Goal: Task Accomplishment & Management: Complete application form

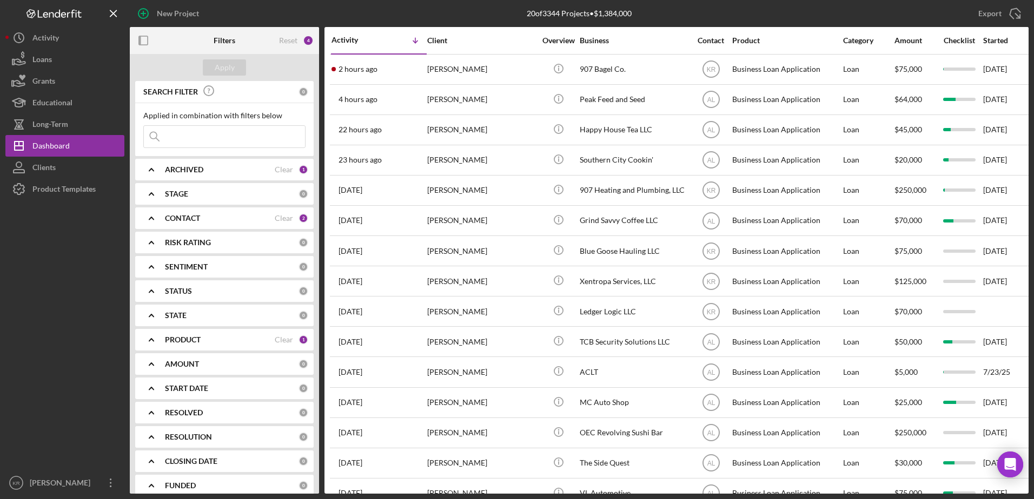
scroll to position [180, 0]
click at [189, 5] on div "New Project" at bounding box center [178, 14] width 42 height 22
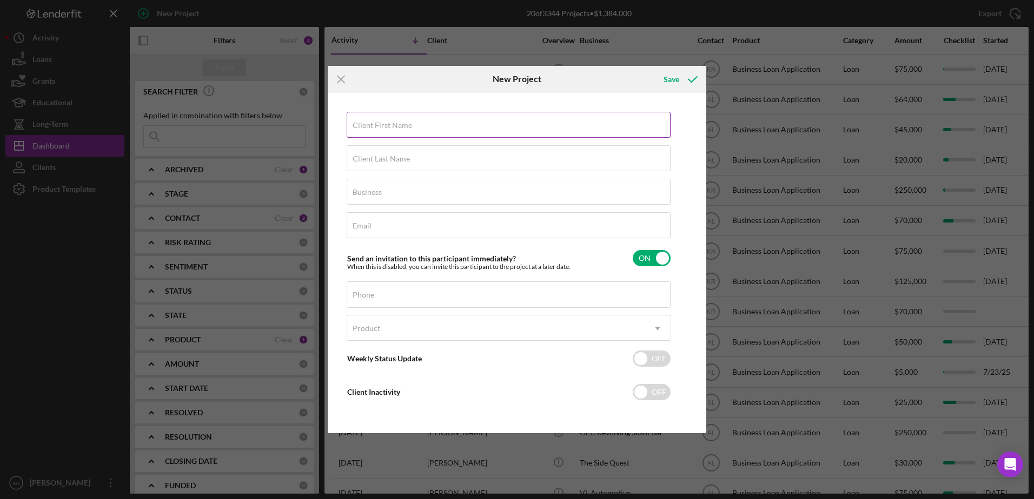
click at [418, 131] on input "Client First Name" at bounding box center [509, 125] width 324 height 26
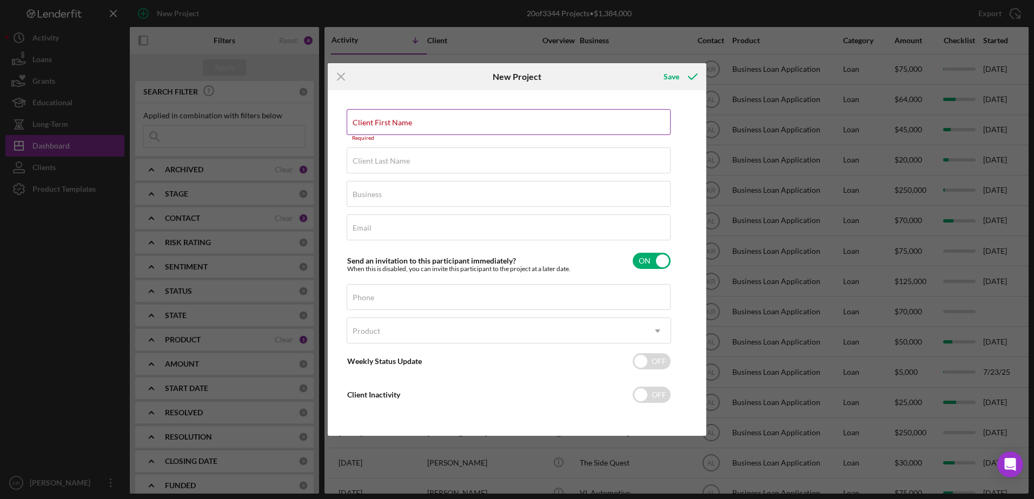
click at [414, 130] on input "Client First Name" at bounding box center [509, 122] width 324 height 26
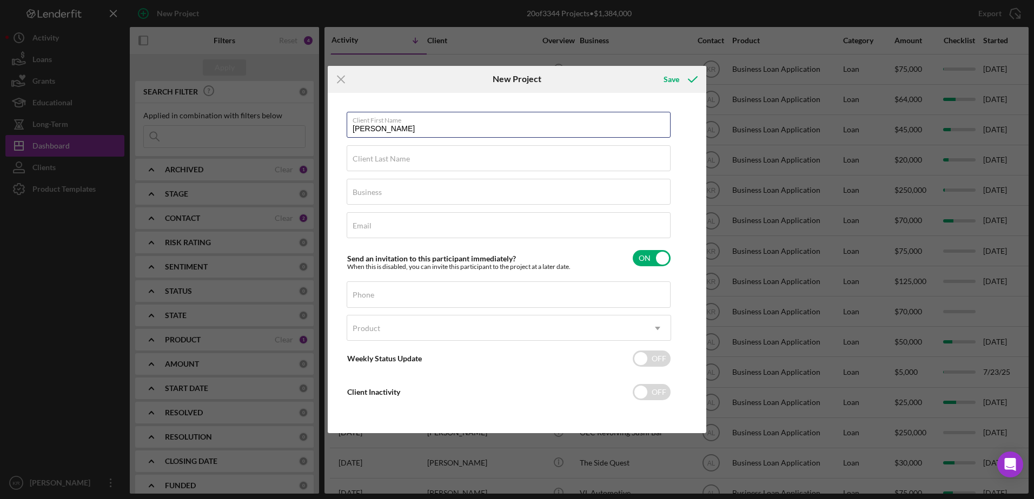
type input "[PERSON_NAME]"
click at [417, 148] on input "Client Last Name" at bounding box center [509, 158] width 324 height 26
type input "[PERSON_NAME]"
click at [442, 198] on input "Business" at bounding box center [509, 192] width 324 height 26
type input "AK Lodge 88 LLC"
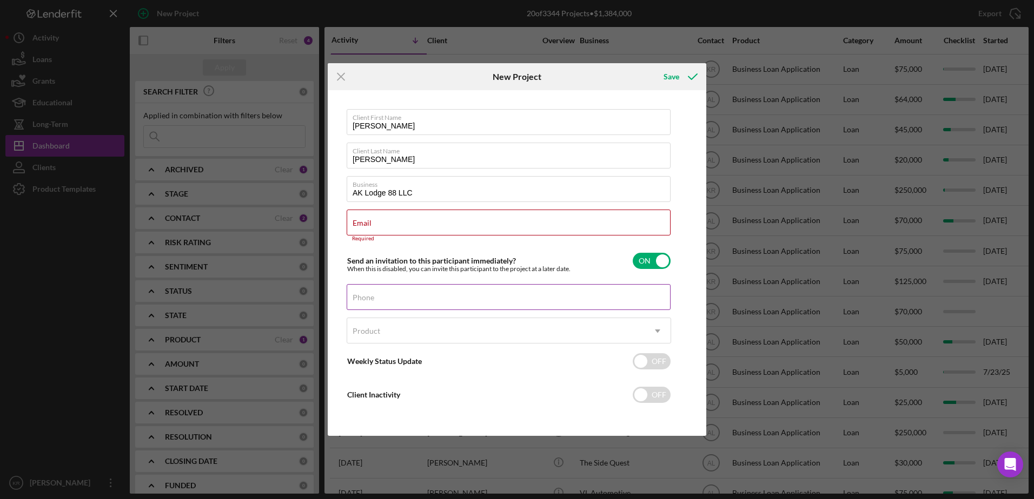
click at [418, 310] on input "Phone" at bounding box center [509, 297] width 324 height 26
drag, startPoint x: 424, startPoint y: 208, endPoint x: 416, endPoint y: 216, distance: 11.9
click at [425, 208] on div "Client First Name [PERSON_NAME] Client Last Name [PERSON_NAME] Business AK Lodg…" at bounding box center [509, 263] width 324 height 308
click at [409, 221] on div "Email Required" at bounding box center [509, 226] width 324 height 32
type input "l"
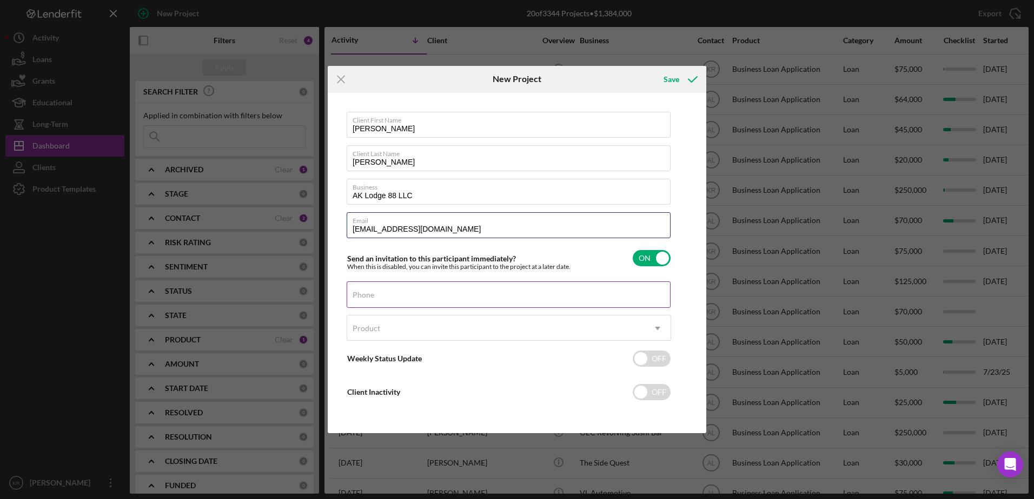
type input "[EMAIL_ADDRESS][DOMAIN_NAME]"
click at [451, 302] on input "Phone" at bounding box center [509, 295] width 324 height 26
type input "[PHONE_NUMBER]"
click at [514, 328] on div "Product" at bounding box center [495, 328] width 297 height 25
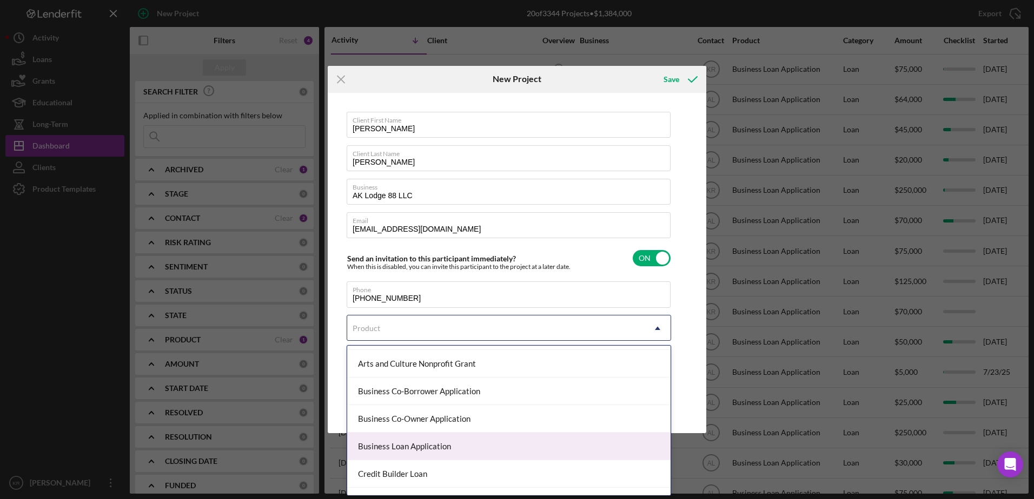
scroll to position [132, 0]
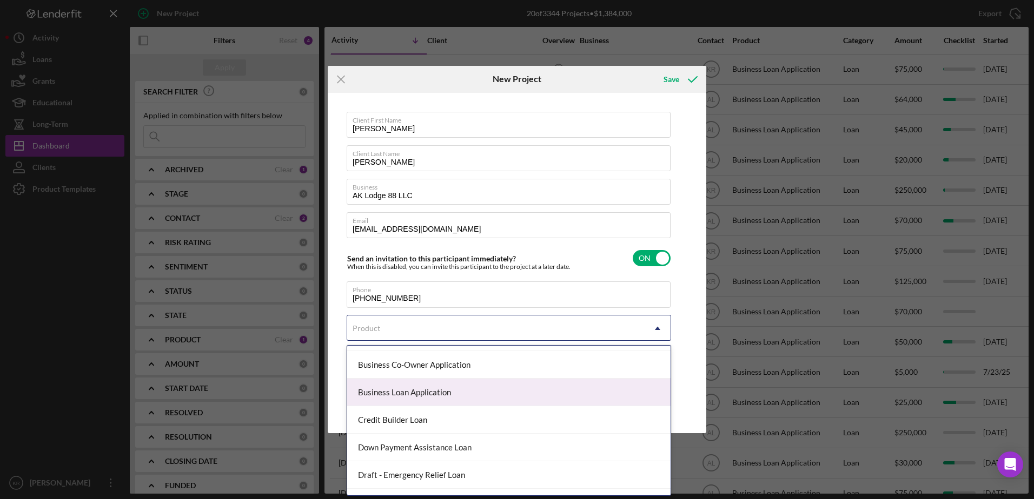
click at [477, 405] on div "Business Loan Application" at bounding box center [508, 393] width 323 height 28
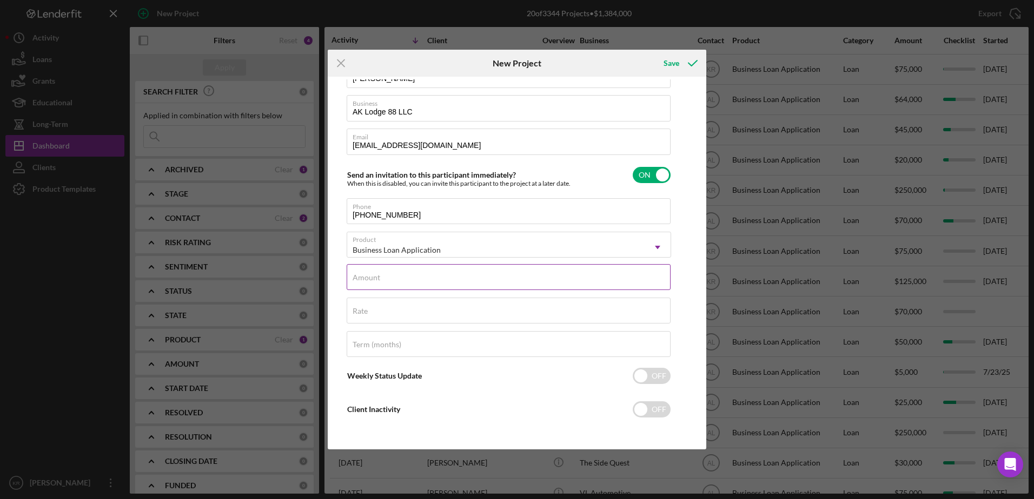
scroll to position [69, 0]
click at [426, 276] on input "Amount" at bounding box center [509, 276] width 324 height 26
type input "$20,000"
click at [674, 63] on div "Save" at bounding box center [671, 63] width 16 height 22
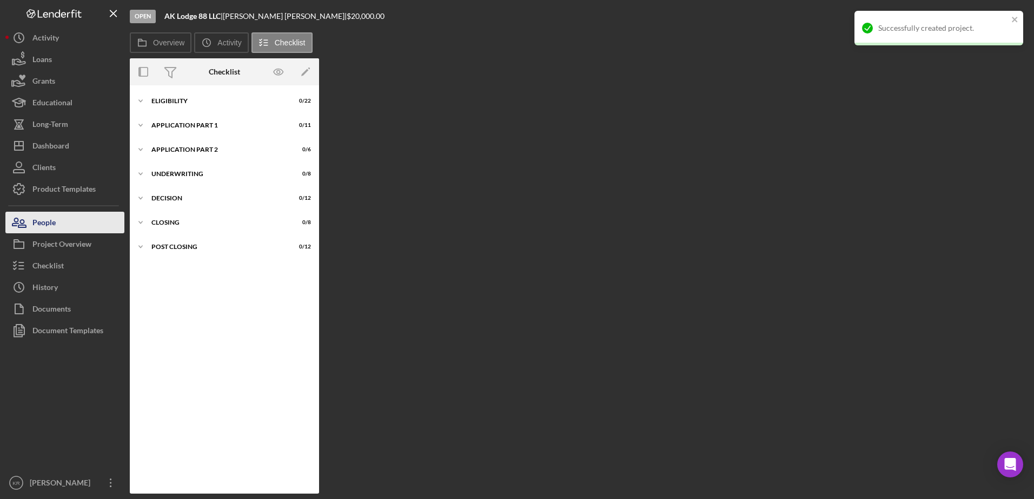
click at [70, 218] on button "People" at bounding box center [64, 223] width 119 height 22
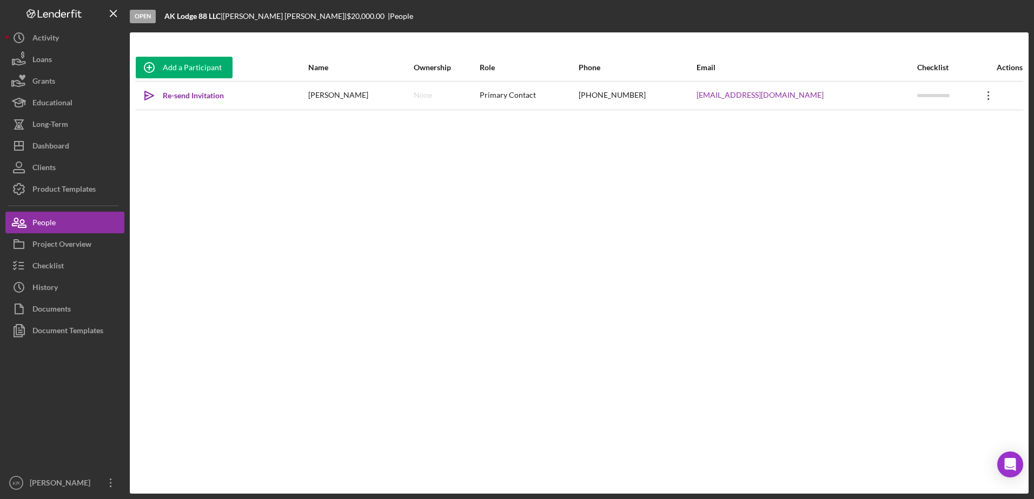
click at [981, 97] on icon "Icon/Overflow" at bounding box center [988, 95] width 27 height 27
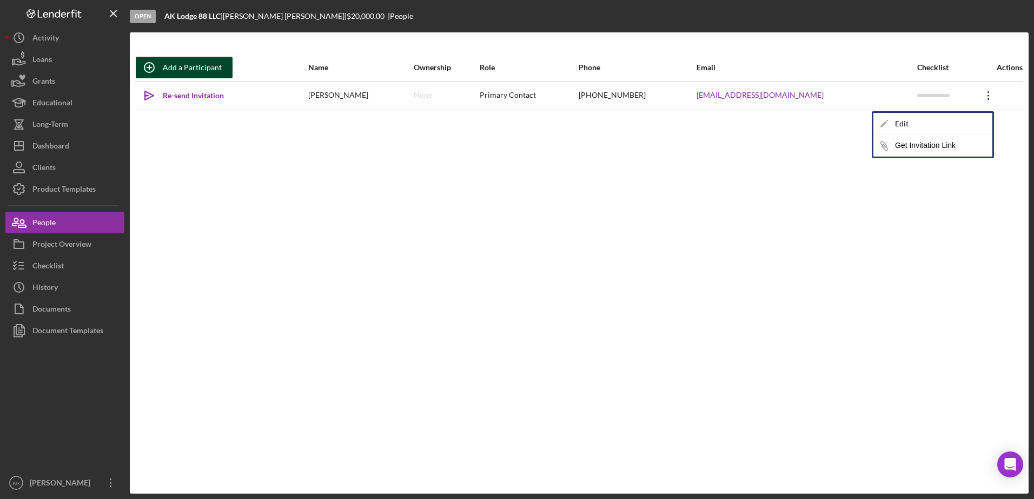
click at [162, 63] on icon "button" at bounding box center [149, 67] width 27 height 27
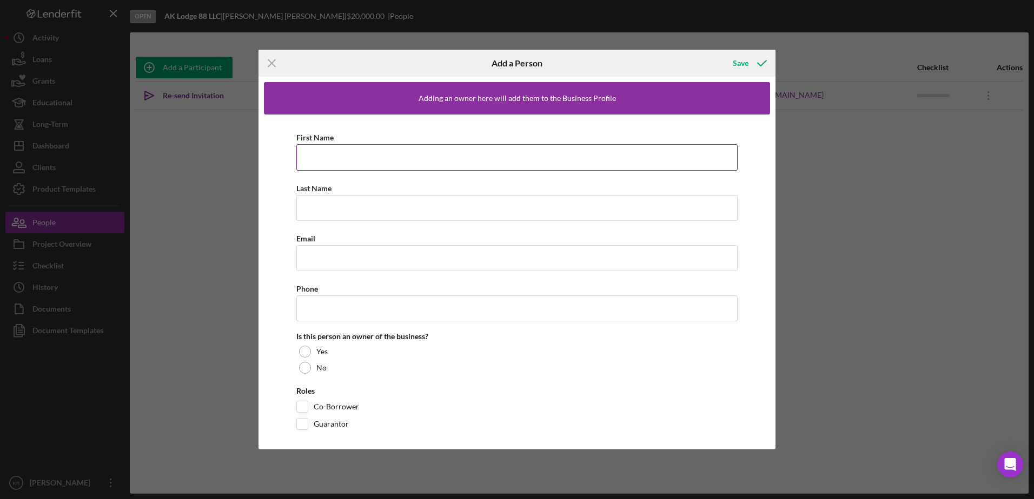
click at [391, 159] on input "First Name" at bounding box center [516, 157] width 441 height 26
type input "[PERSON_NAME]"
click at [346, 214] on input "Last Name" at bounding box center [516, 208] width 441 height 26
type input "[PERSON_NAME]"
click at [588, 256] on input "Email" at bounding box center [516, 258] width 441 height 26
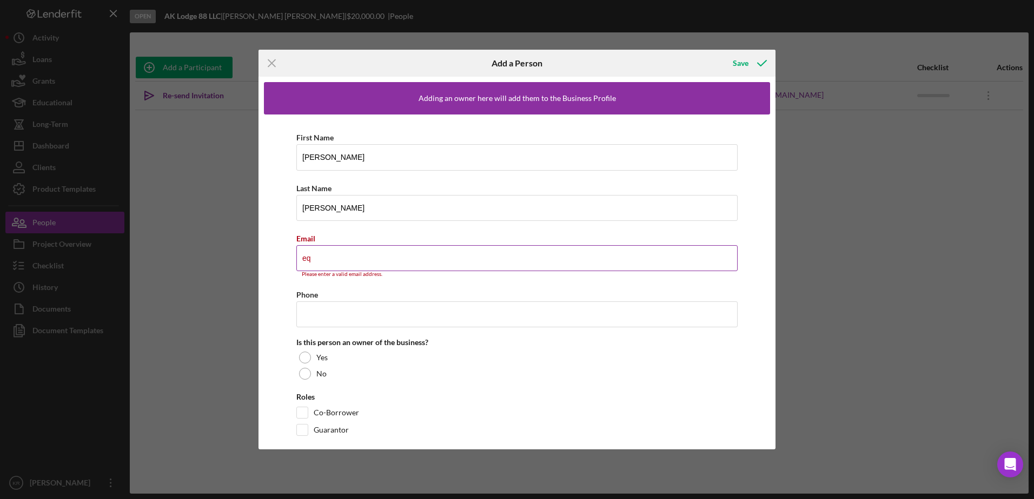
type input "e"
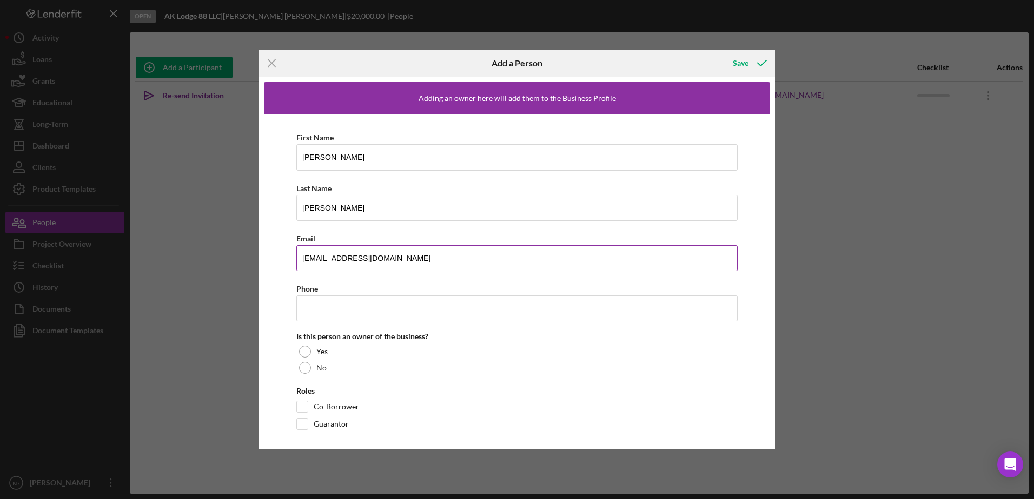
type input "[EMAIL_ADDRESS][DOMAIN_NAME]"
type input "[PHONE_NUMBER]"
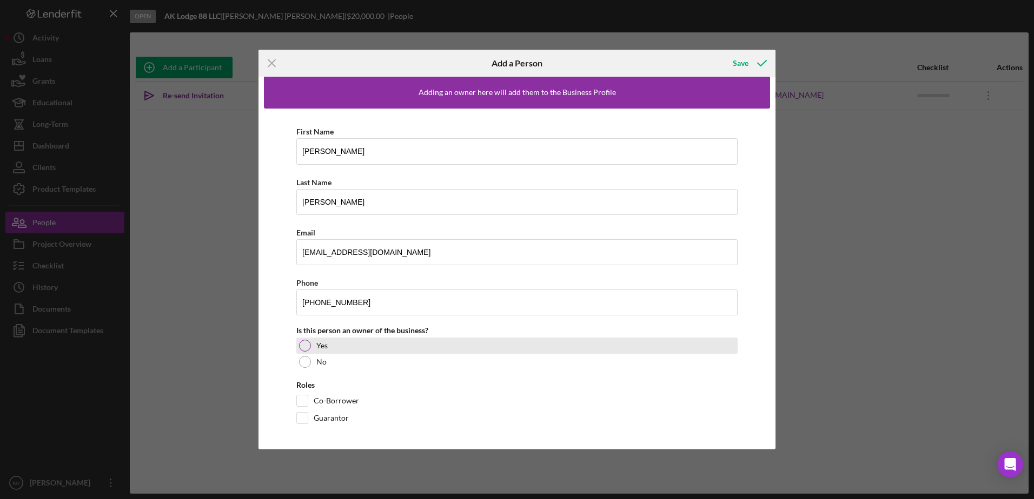
scroll to position [8, 0]
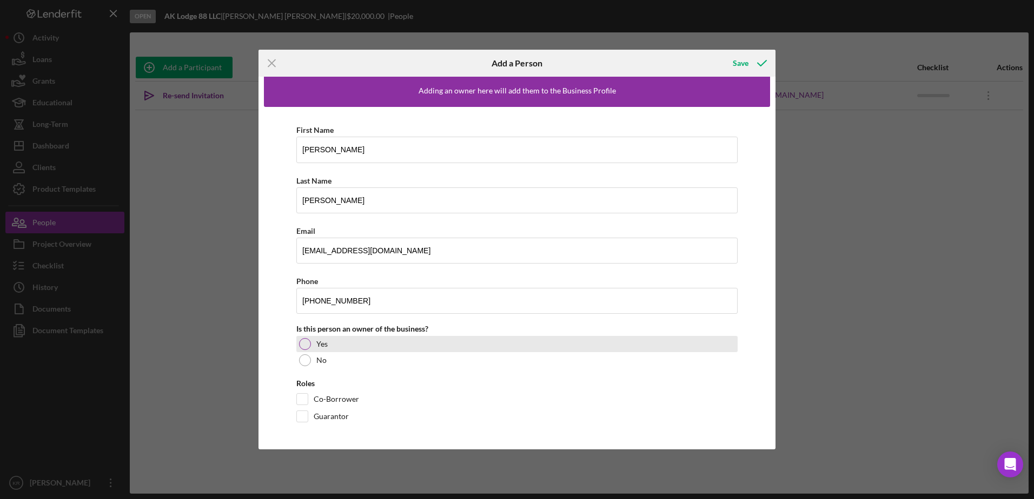
click at [315, 345] on div "Yes" at bounding box center [516, 344] width 441 height 16
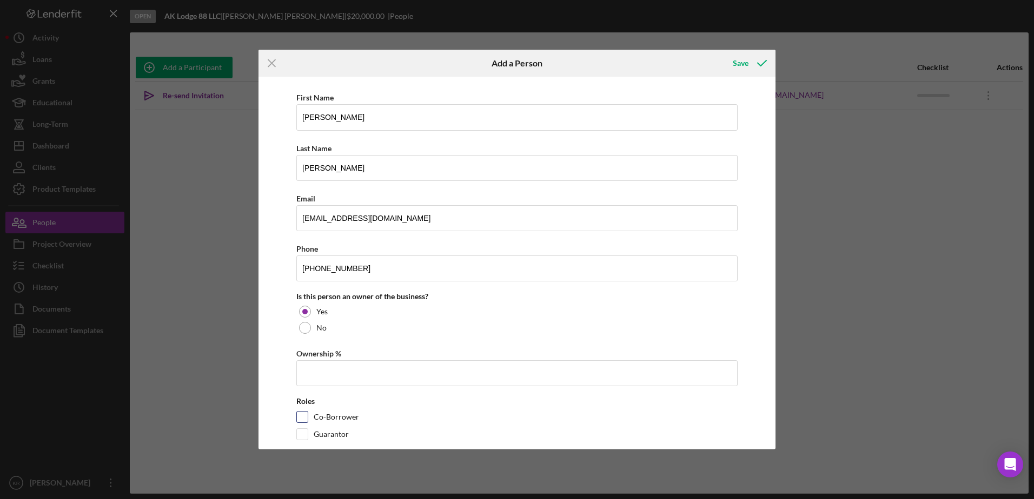
scroll to position [58, 0]
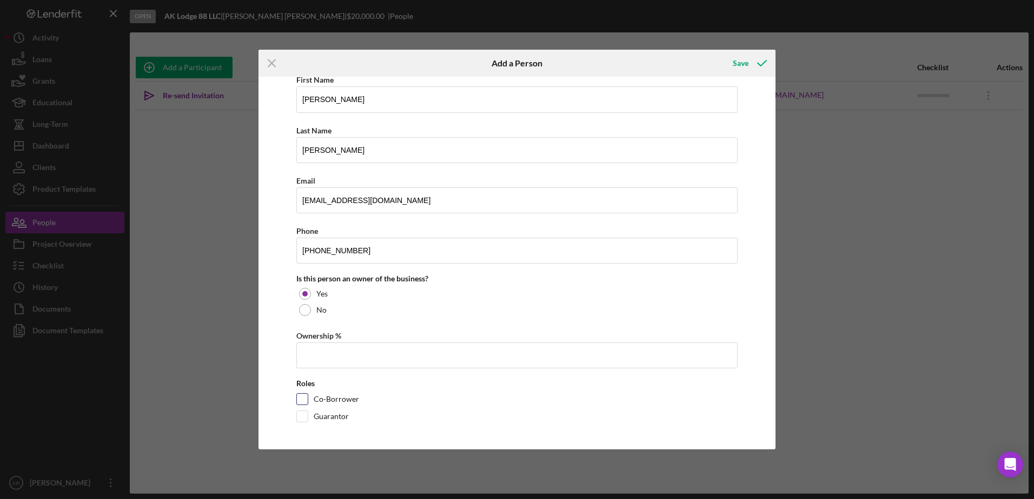
click at [326, 400] on label "Co-Borrower" at bounding box center [336, 399] width 45 height 11
click at [308, 400] on input "Co-Borrower" at bounding box center [302, 399] width 11 height 11
checkbox input "true"
click at [387, 361] on input "Ownership %" at bounding box center [516, 356] width 441 height 26
type input "50.00%"
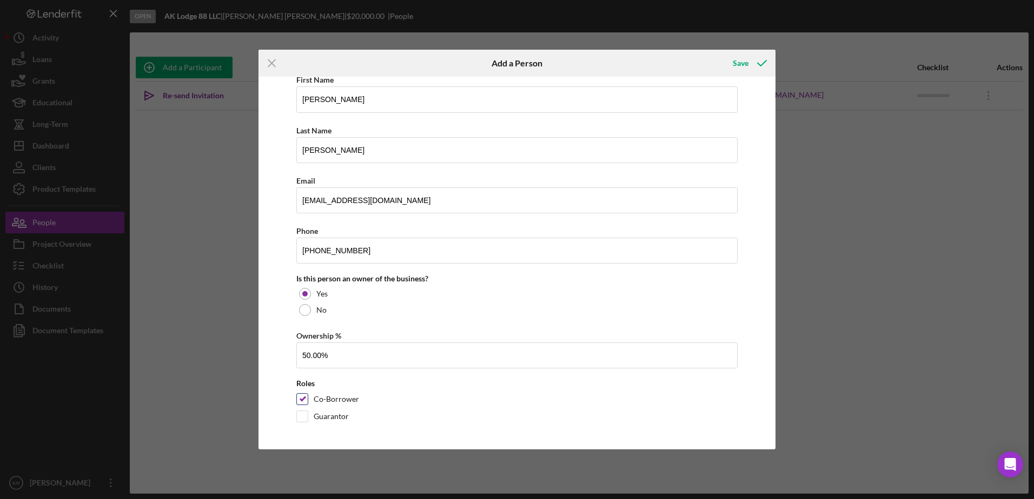
click at [302, 401] on input "Co-Borrower" at bounding box center [302, 399] width 11 height 11
checkbox input "false"
click at [750, 58] on icon "button" at bounding box center [761, 63] width 27 height 27
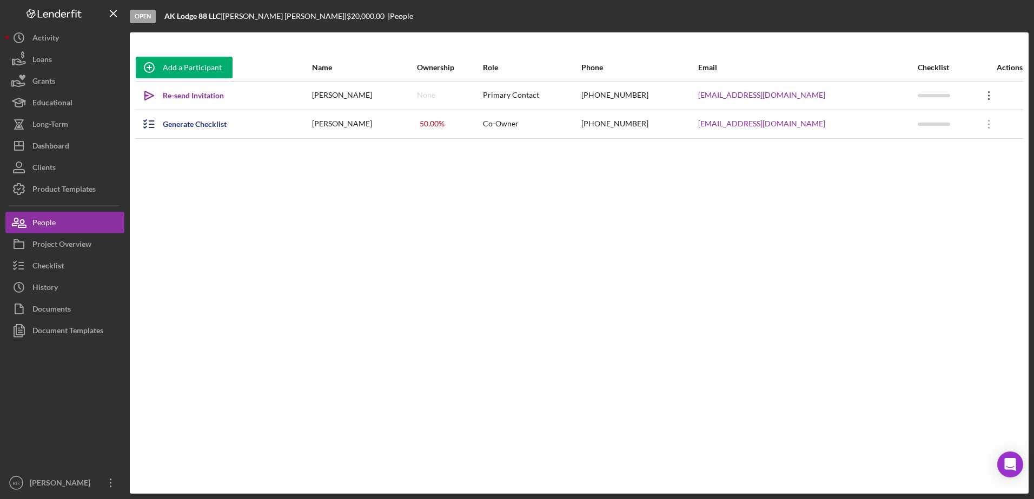
click at [976, 94] on icon "Icon/Overflow" at bounding box center [988, 95] width 27 height 27
click at [932, 126] on div "Icon/Edit Edit" at bounding box center [932, 124] width 119 height 22
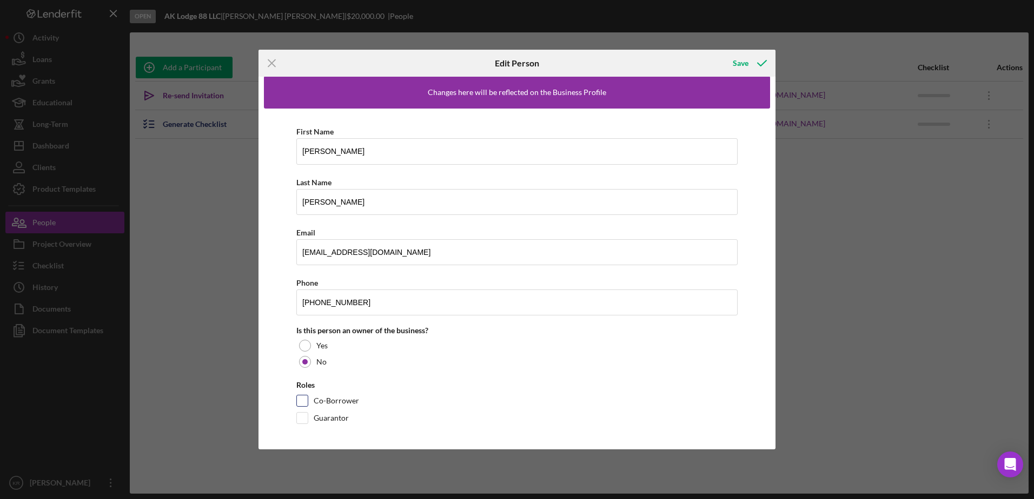
scroll to position [8, 0]
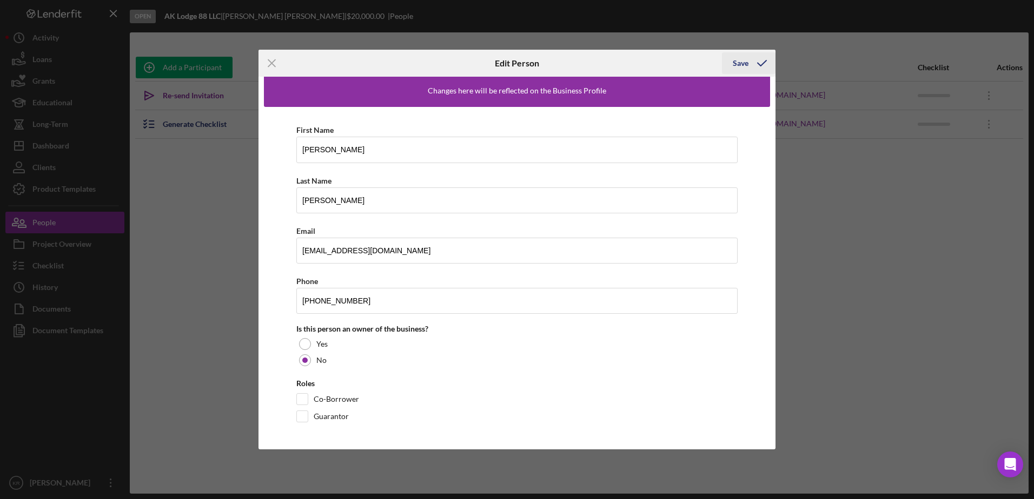
click at [743, 61] on div "Save" at bounding box center [740, 63] width 16 height 22
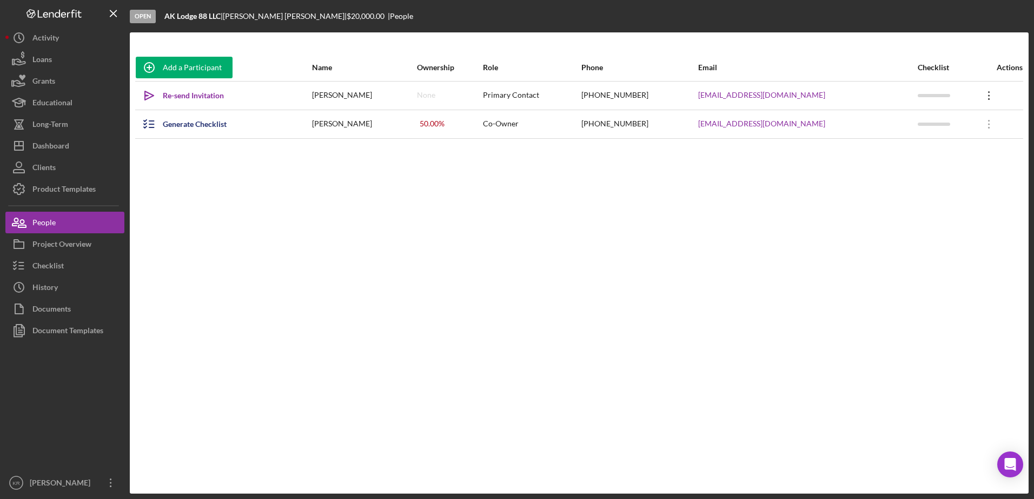
click at [985, 89] on icon "Icon/Overflow" at bounding box center [988, 95] width 27 height 27
click at [925, 133] on div "Icon/Edit Edit" at bounding box center [932, 124] width 119 height 22
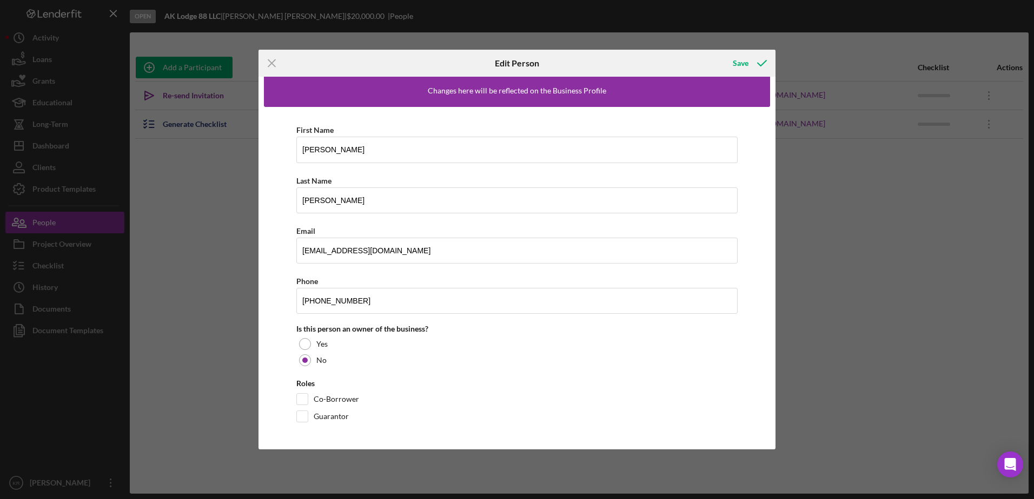
click at [747, 74] on div "Save" at bounding box center [749, 63] width 54 height 27
click at [752, 68] on icon "button" at bounding box center [761, 63] width 27 height 27
click at [740, 60] on div "Save" at bounding box center [740, 63] width 16 height 22
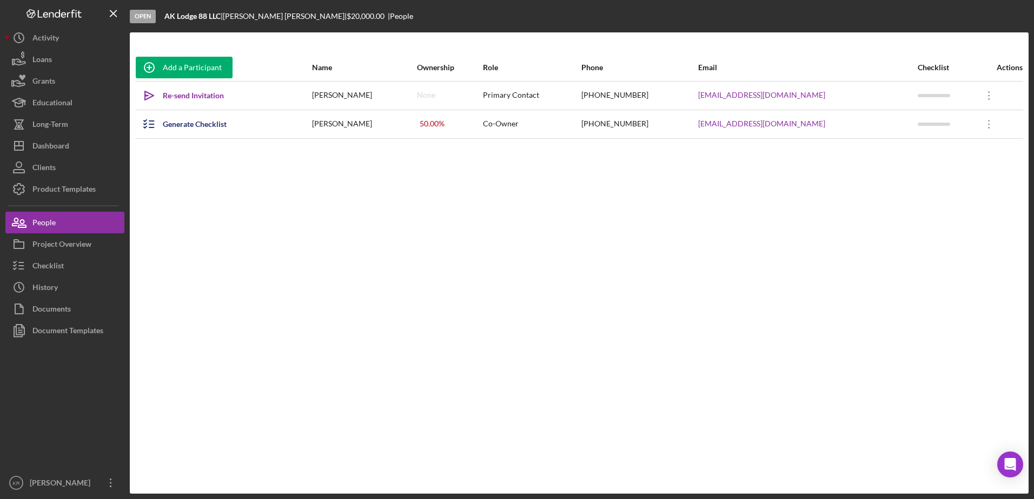
drag, startPoint x: 208, startPoint y: 92, endPoint x: 292, endPoint y: 143, distance: 99.2
click at [221, 192] on div "Add a Participant Name Ownership Role Phone Email Checklist Actions Icon/icon-i…" at bounding box center [579, 263] width 898 height 418
click at [215, 130] on div "Generate Checklist" at bounding box center [195, 125] width 64 height 22
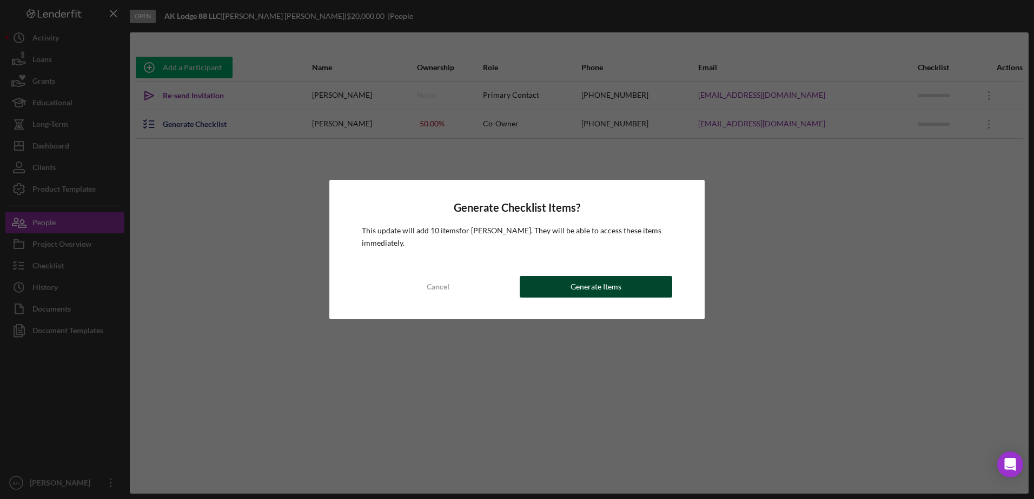
click at [607, 295] on div "Generate Items" at bounding box center [595, 287] width 51 height 22
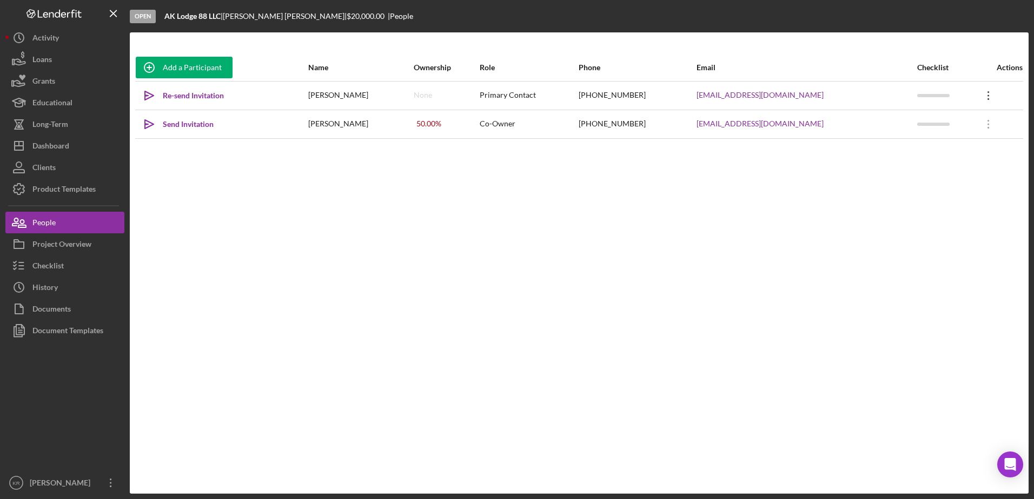
click at [982, 93] on icon "Icon/Overflow" at bounding box center [988, 95] width 27 height 27
drag, startPoint x: 639, startPoint y: 314, endPoint x: 678, endPoint y: 306, distance: 39.5
click at [650, 312] on div "Add a Participant Name Ownership Role Phone Email Checklist Actions Icon/icon-i…" at bounding box center [579, 263] width 898 height 418
click at [978, 95] on icon "Icon/Overflow" at bounding box center [988, 95] width 27 height 27
click at [957, 152] on button "Icon/Link Get Invitation Link" at bounding box center [932, 146] width 119 height 22
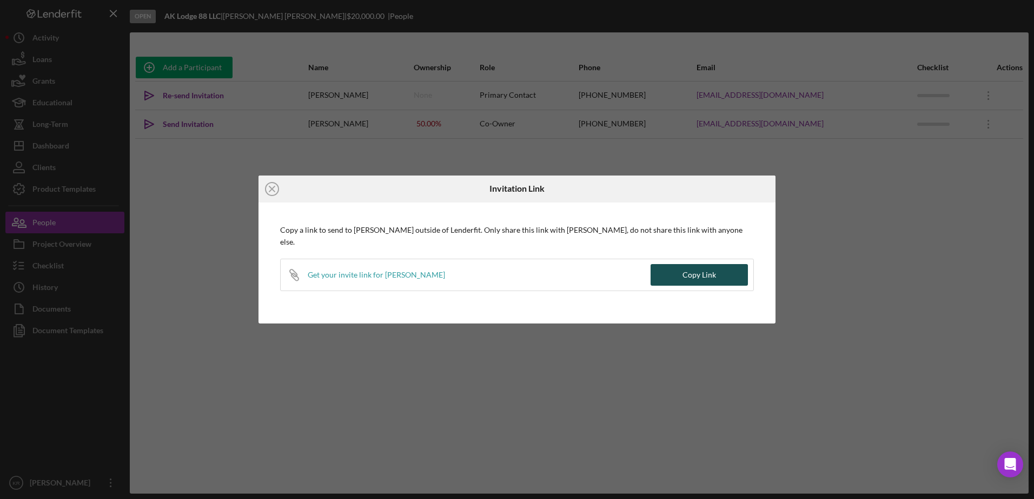
click at [714, 274] on div "Copy Link" at bounding box center [699, 275] width 34 height 22
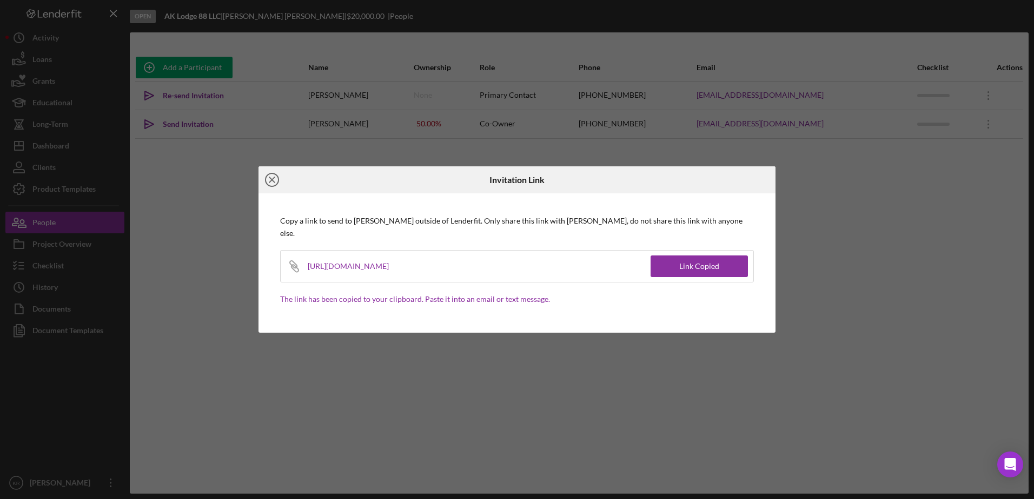
click at [275, 185] on icon "Icon/Close" at bounding box center [271, 179] width 27 height 27
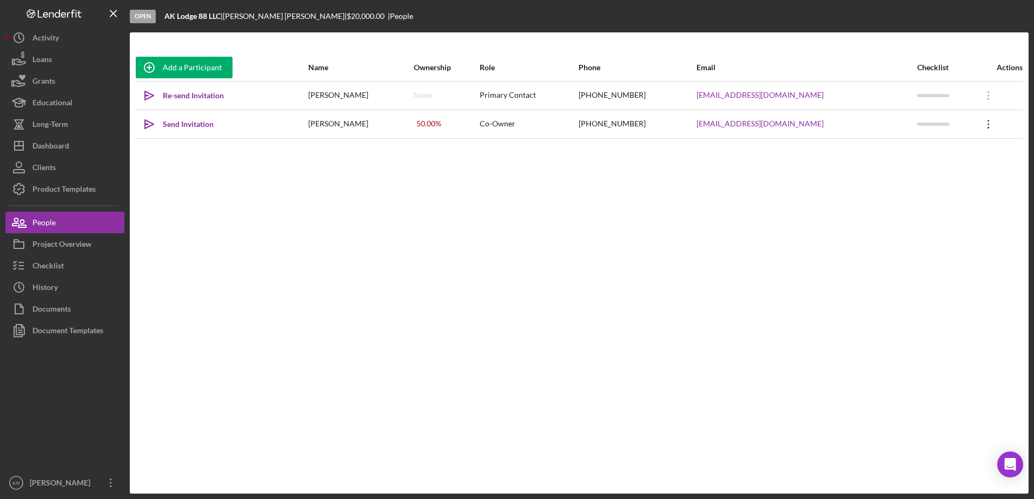
click at [975, 127] on icon "Icon/Overflow" at bounding box center [988, 124] width 27 height 27
click at [958, 155] on div "Icon/Edit Edit" at bounding box center [934, 153] width 119 height 22
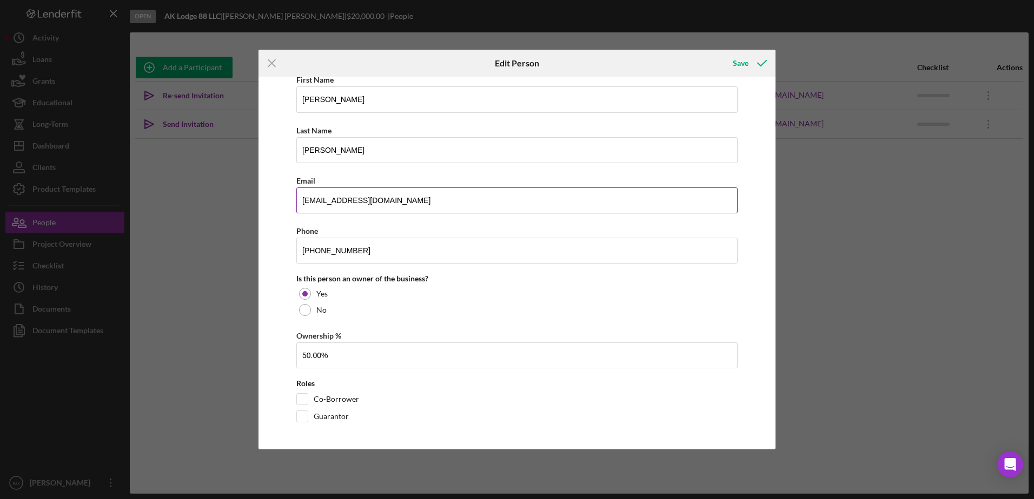
scroll to position [0, 0]
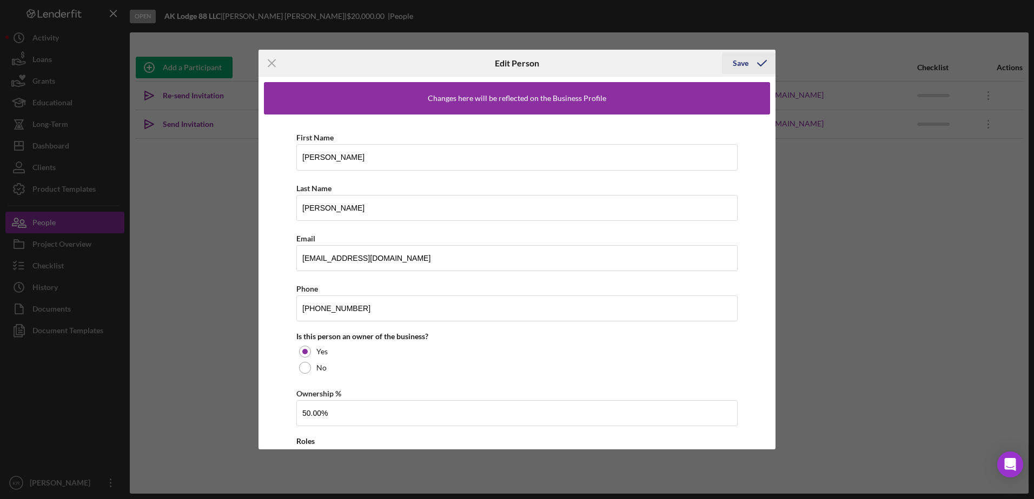
click at [734, 56] on div "Save" at bounding box center [740, 63] width 16 height 22
click at [737, 61] on div "Save" at bounding box center [740, 63] width 16 height 22
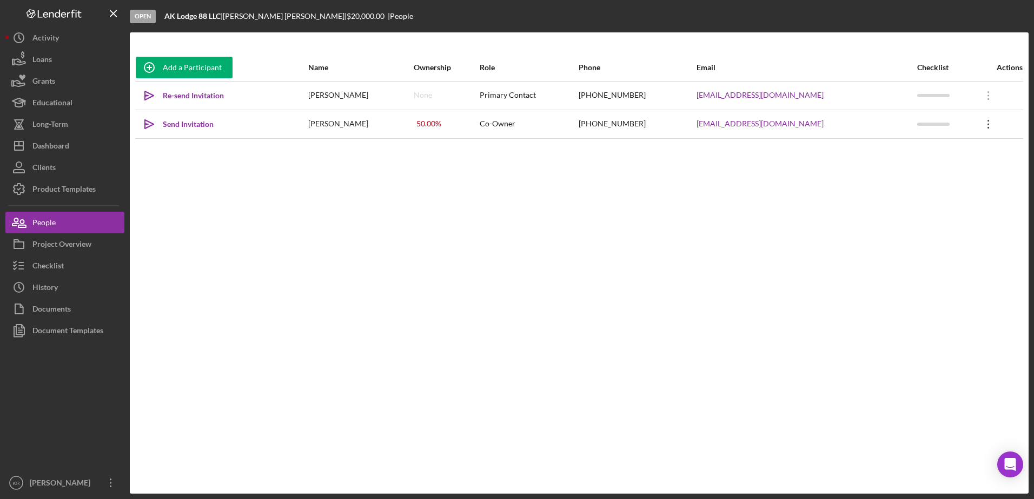
click at [983, 126] on icon "Icon/Overflow" at bounding box center [988, 124] width 27 height 27
click at [308, 163] on div "Add a Participant Name Ownership Role Phone Email Checklist Actions Icon/icon-i…" at bounding box center [579, 263] width 898 height 418
click at [191, 129] on div "Send Invitation" at bounding box center [188, 125] width 51 height 22
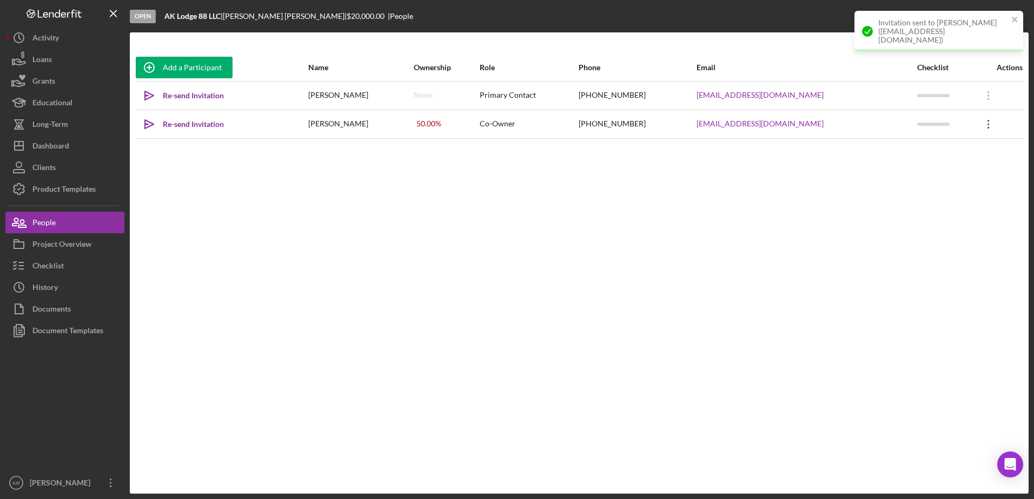
click at [990, 131] on icon "Icon/Overflow" at bounding box center [988, 124] width 27 height 27
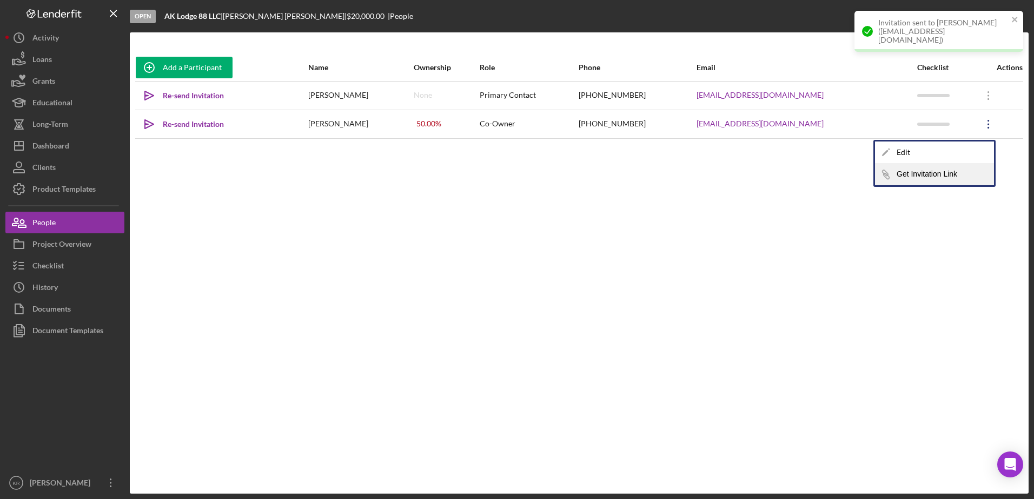
click at [937, 171] on button "Icon/Link Get Invitation Link" at bounding box center [934, 175] width 119 height 22
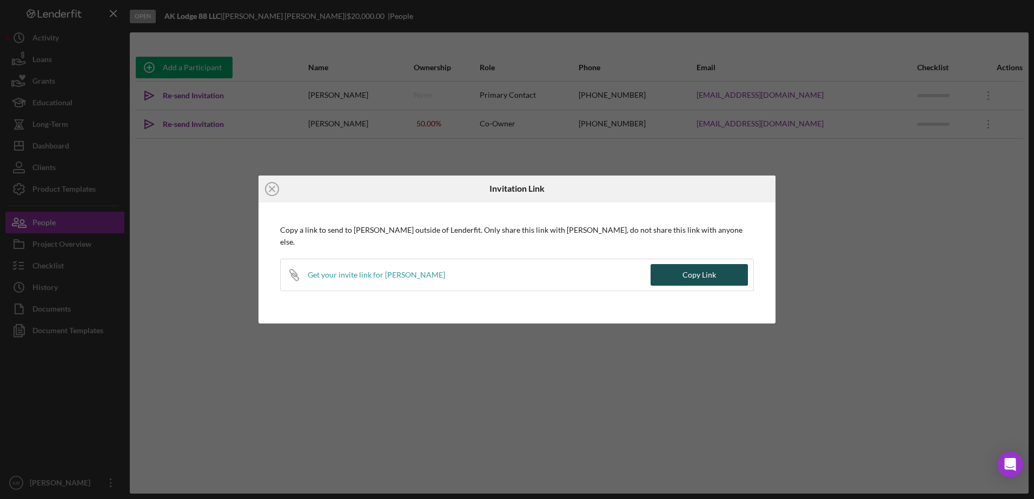
click at [662, 272] on button "Copy Link" at bounding box center [698, 275] width 97 height 22
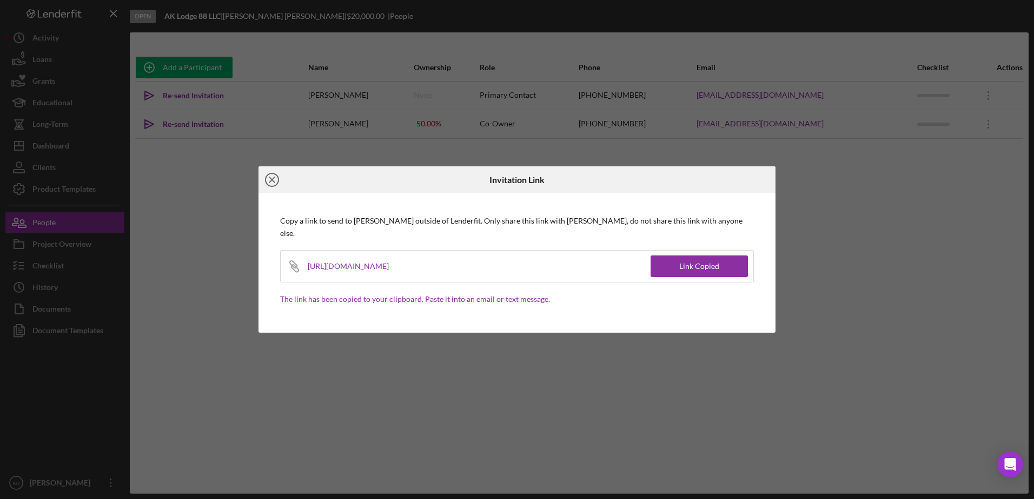
click at [270, 183] on line at bounding box center [271, 179] width 5 height 5
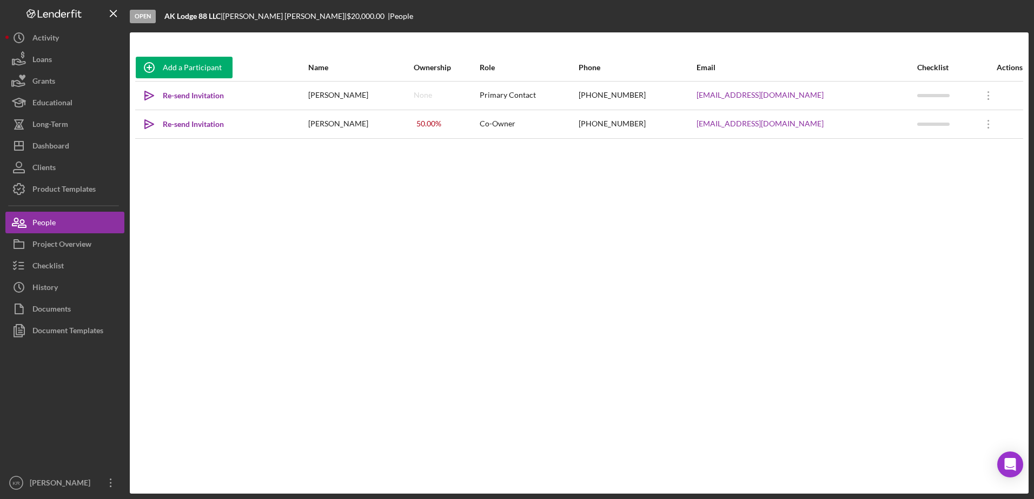
drag, startPoint x: 630, startPoint y: 288, endPoint x: 582, endPoint y: 269, distance: 52.0
click at [630, 288] on div "Add a Participant Name Ownership Role Phone Email Checklist Actions Icon/icon-i…" at bounding box center [579, 263] width 898 height 418
